Goal: Transaction & Acquisition: Purchase product/service

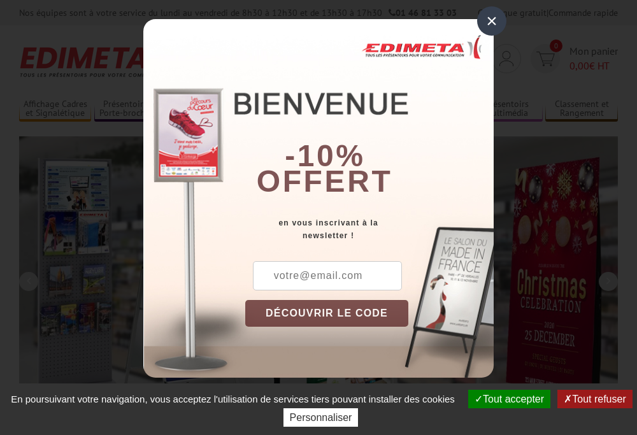
click at [503, 399] on button "Tout accepter" at bounding box center [509, 399] width 82 height 18
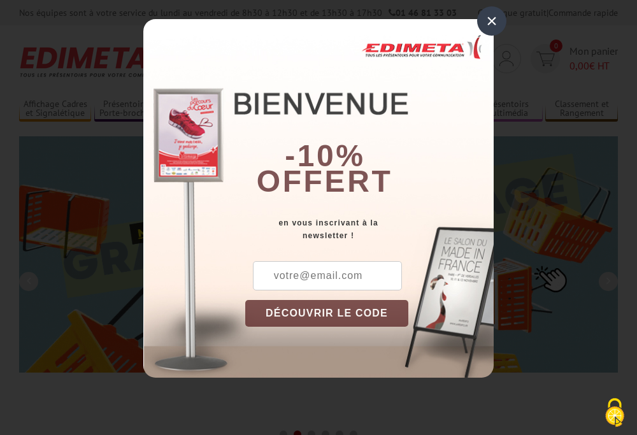
click at [492, 21] on div "×" at bounding box center [491, 20] width 29 height 29
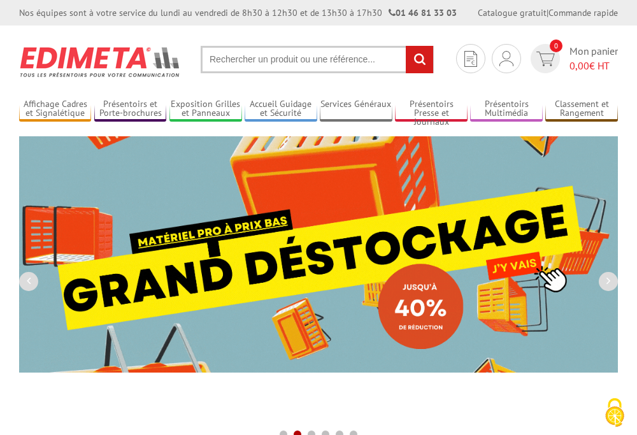
click at [0, 0] on div "Nos équipes sont à votre service du lundi au vendredi de 8h30 à 12h30 et de 13h…" at bounding box center [318, 12] width 637 height 25
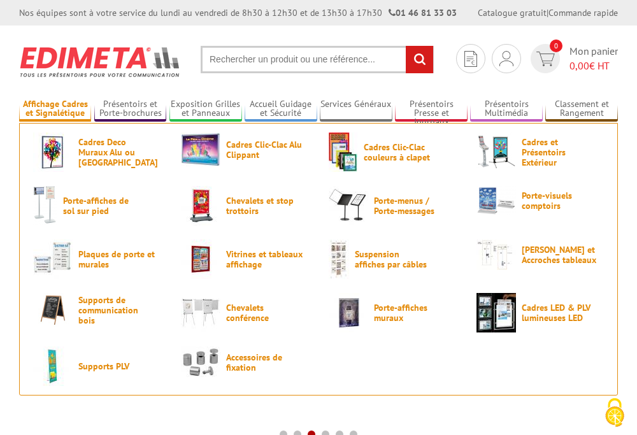
click at [55, 109] on link "Affichage Cadres et Signalétique" at bounding box center [55, 109] width 72 height 21
